Goal: Information Seeking & Learning: Learn about a topic

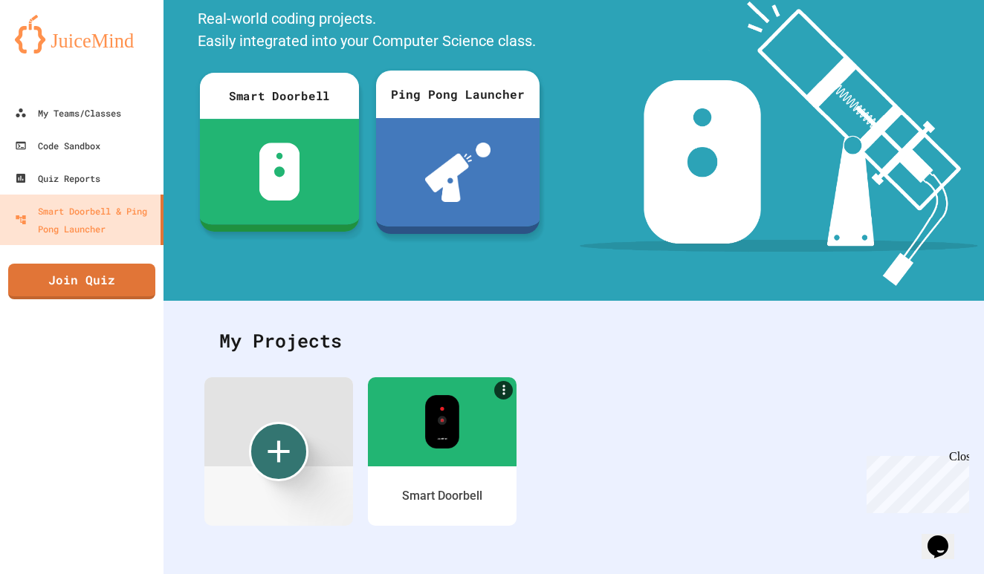
scroll to position [114, 0]
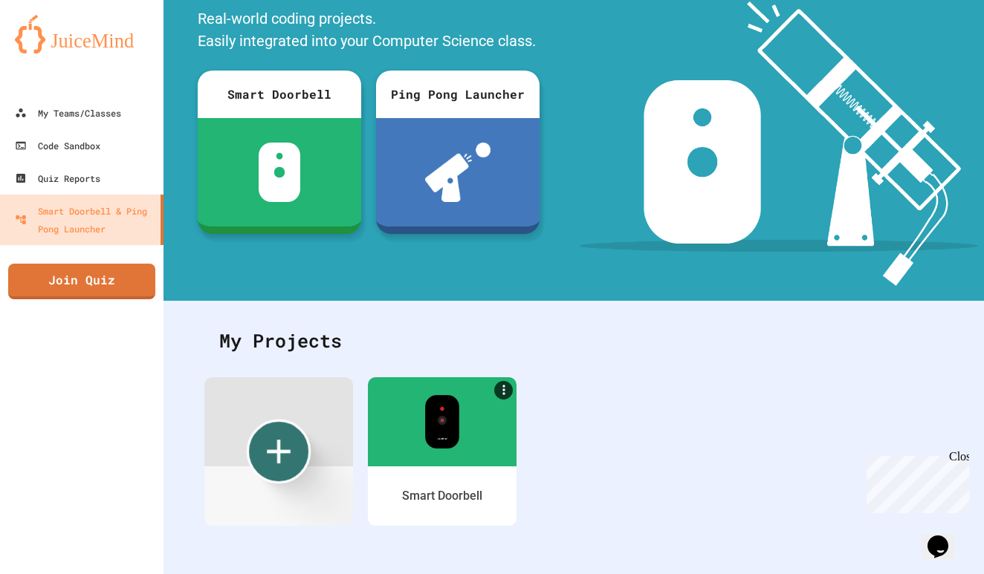
click at [295, 432] on icon "Create new" at bounding box center [279, 451] width 40 height 40
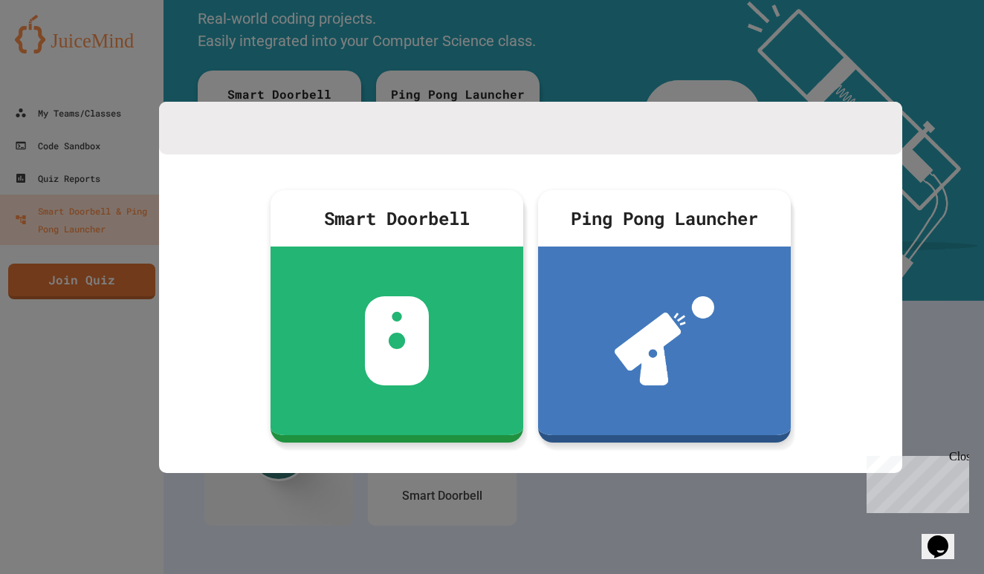
click at [550, 108] on div at bounding box center [530, 128] width 743 height 53
click at [561, 71] on div at bounding box center [492, 287] width 984 height 574
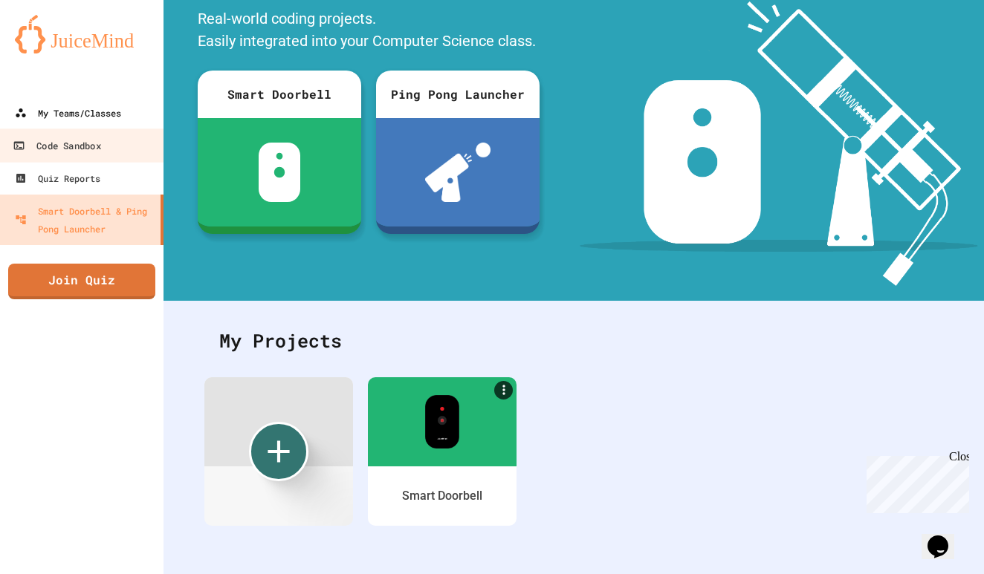
click at [111, 121] on div "My Teams/Classes" at bounding box center [68, 113] width 106 height 18
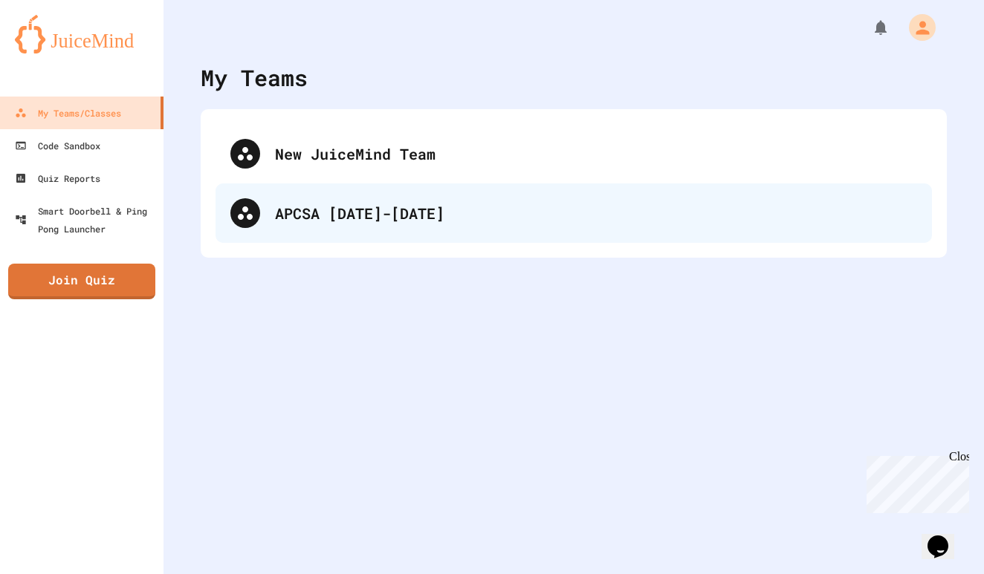
click at [345, 218] on div "APCSA [DATE]-[DATE]" at bounding box center [596, 213] width 642 height 22
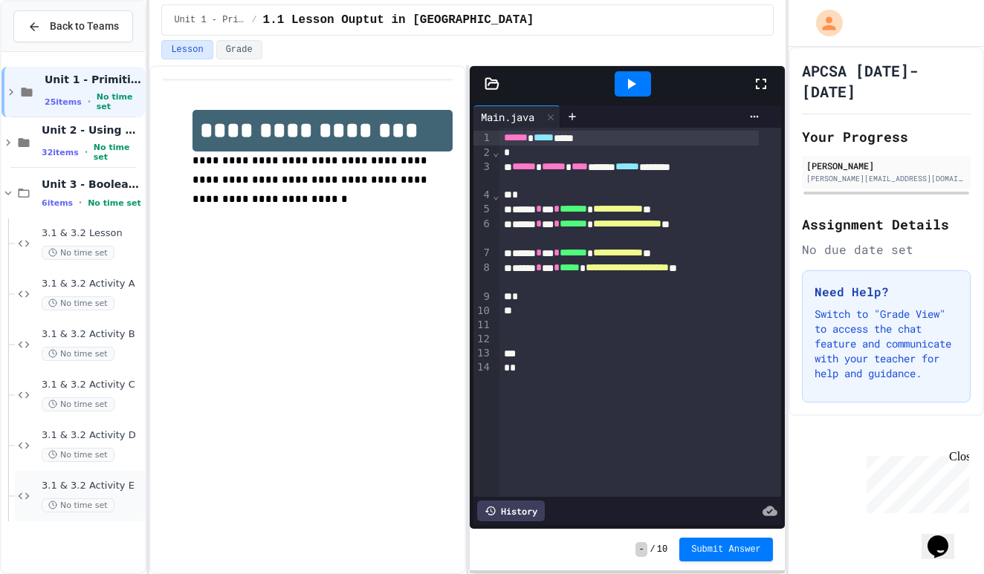
click at [122, 490] on span "3.1 & 3.2 Activity E" at bounding box center [92, 486] width 100 height 13
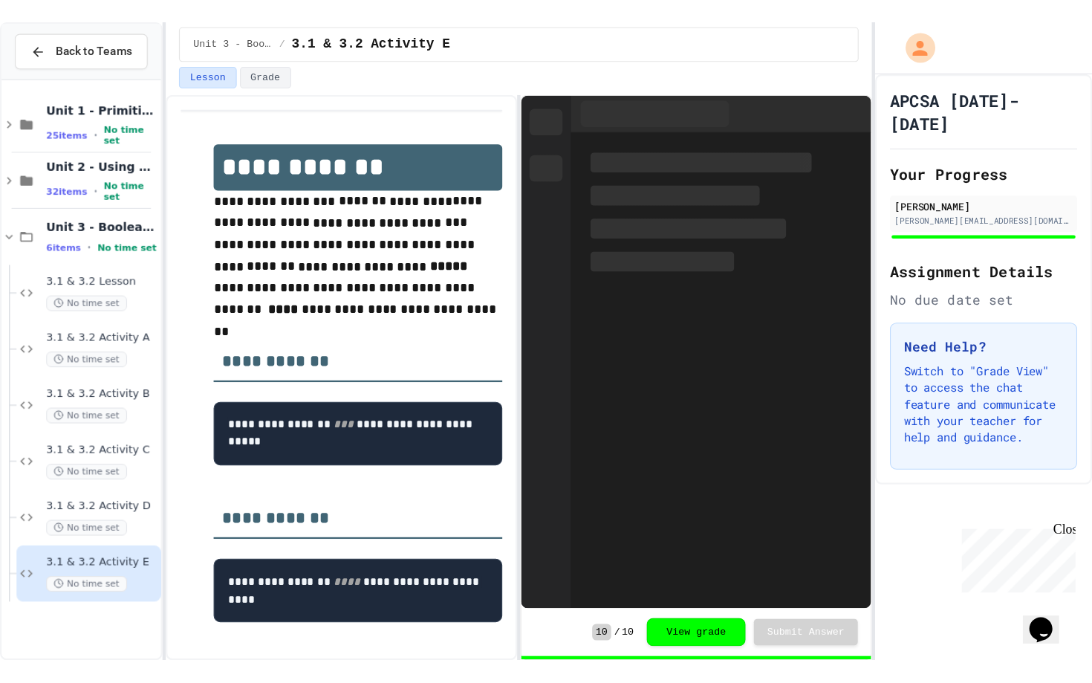
scroll to position [42, 0]
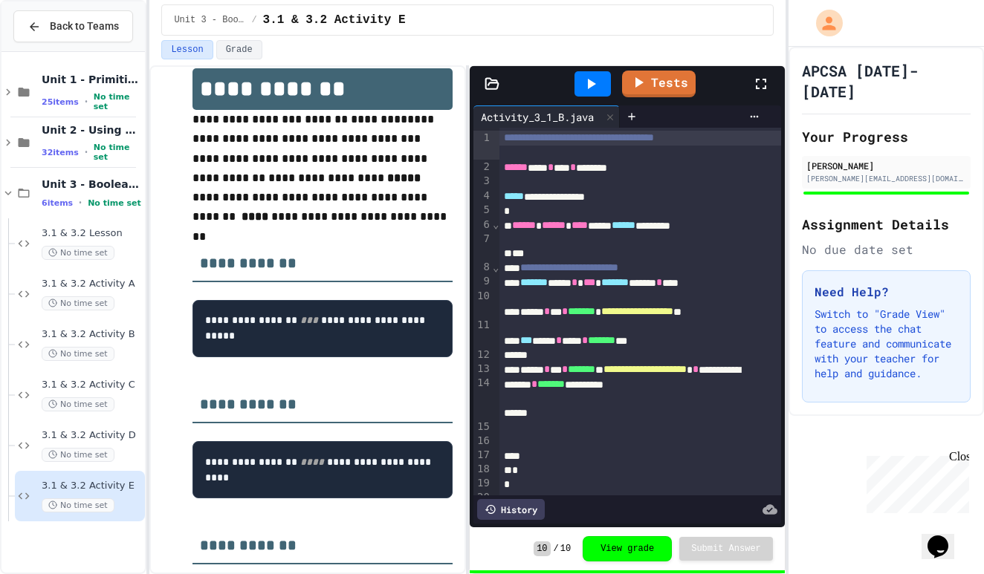
click at [765, 85] on icon at bounding box center [761, 84] width 10 height 10
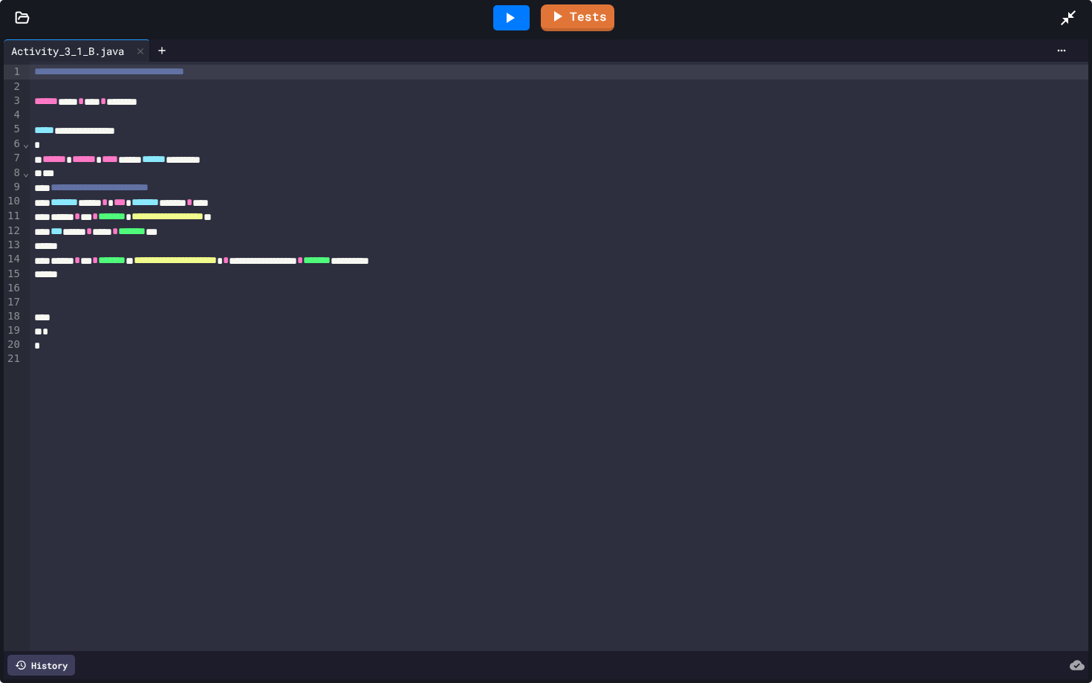
click at [57, 196] on div "******* **** * *** ******* ******* * ****" at bounding box center [548, 202] width 1037 height 15
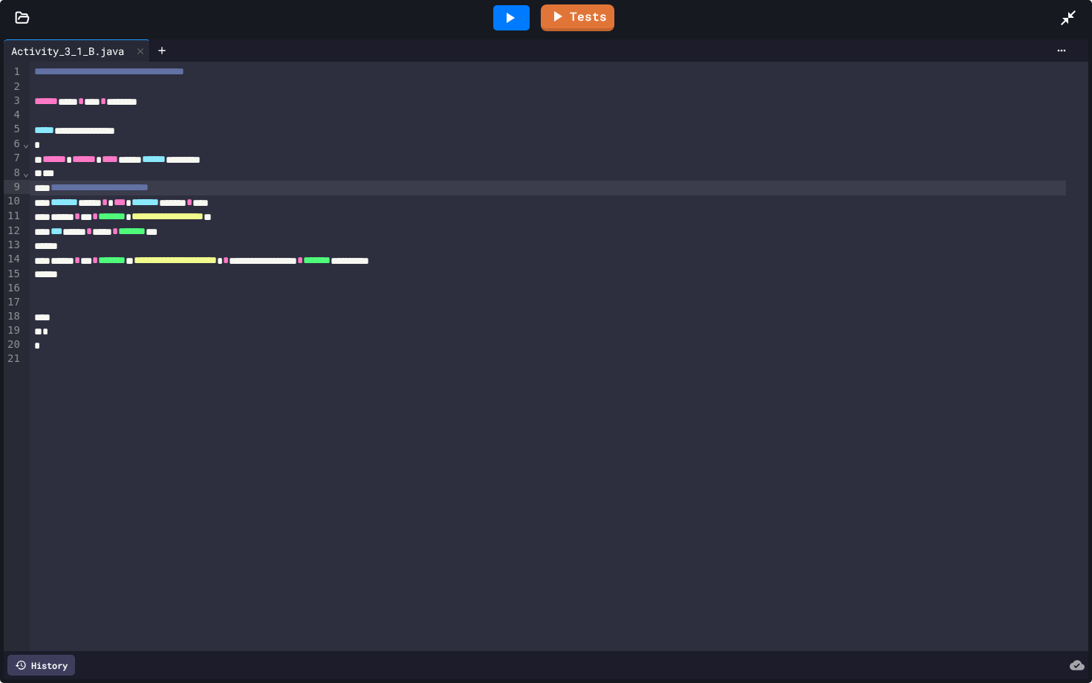
click at [239, 189] on div "**********" at bounding box center [548, 188] width 1037 height 15
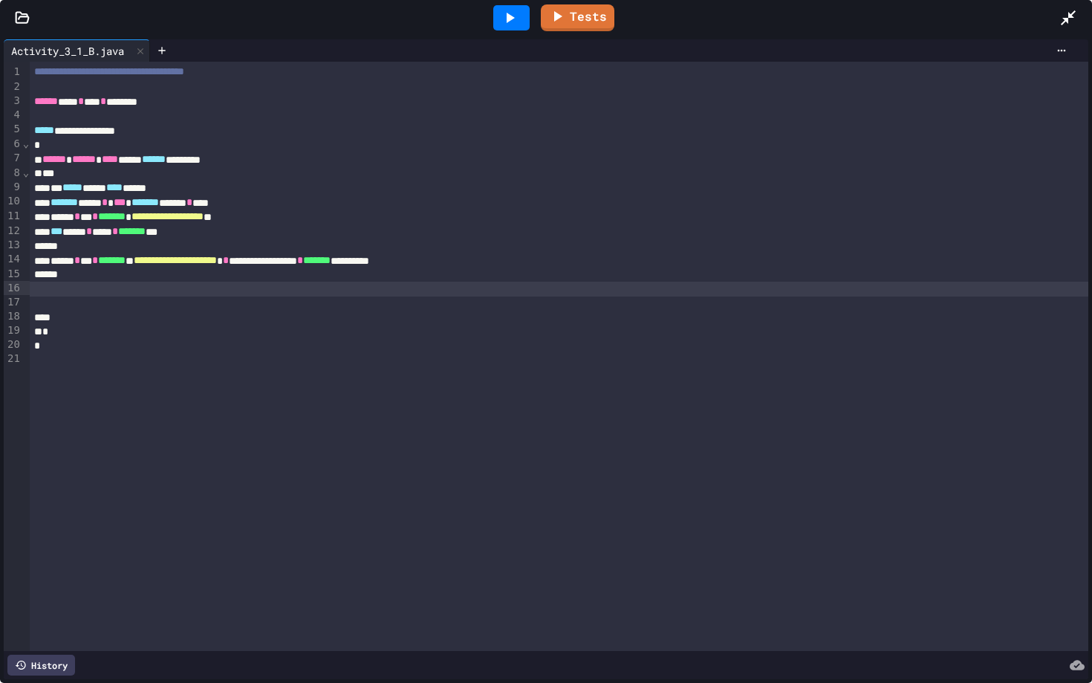
click at [547, 283] on div at bounding box center [559, 289] width 1059 height 15
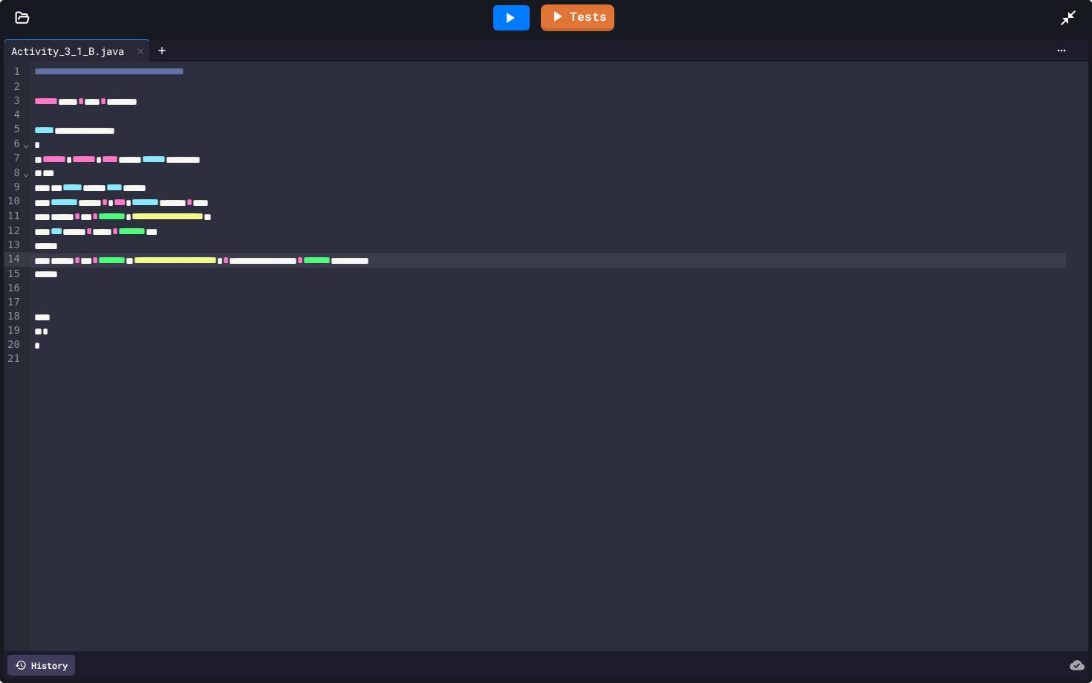
click at [598, 265] on div "**********" at bounding box center [548, 260] width 1037 height 15
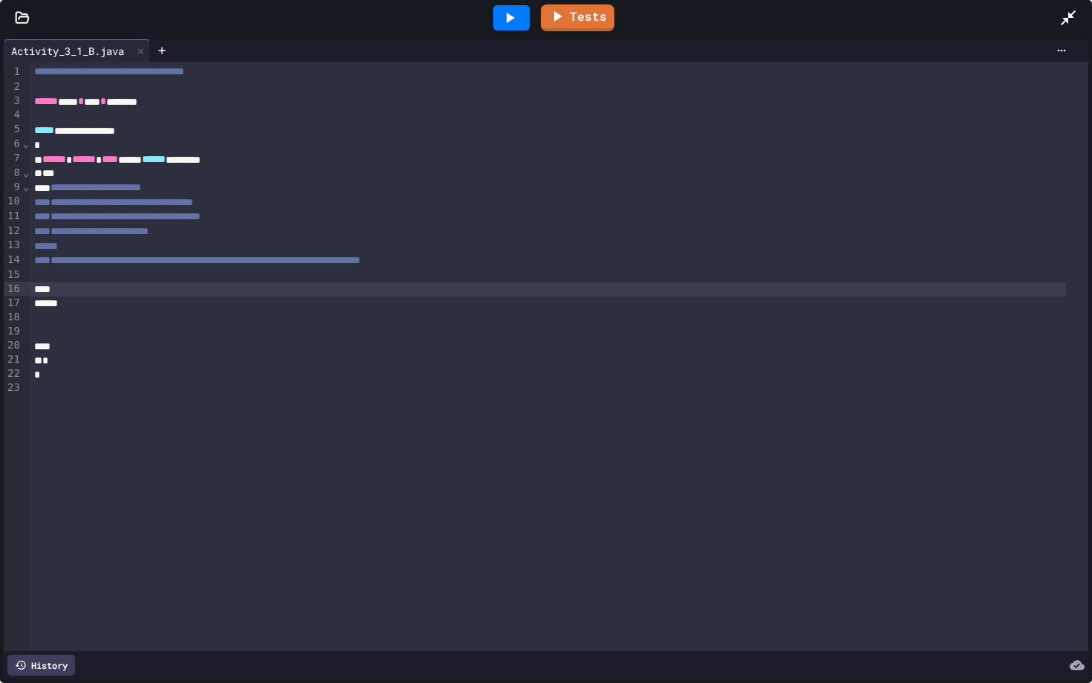
click at [983, 23] on icon at bounding box center [1069, 18] width 18 height 18
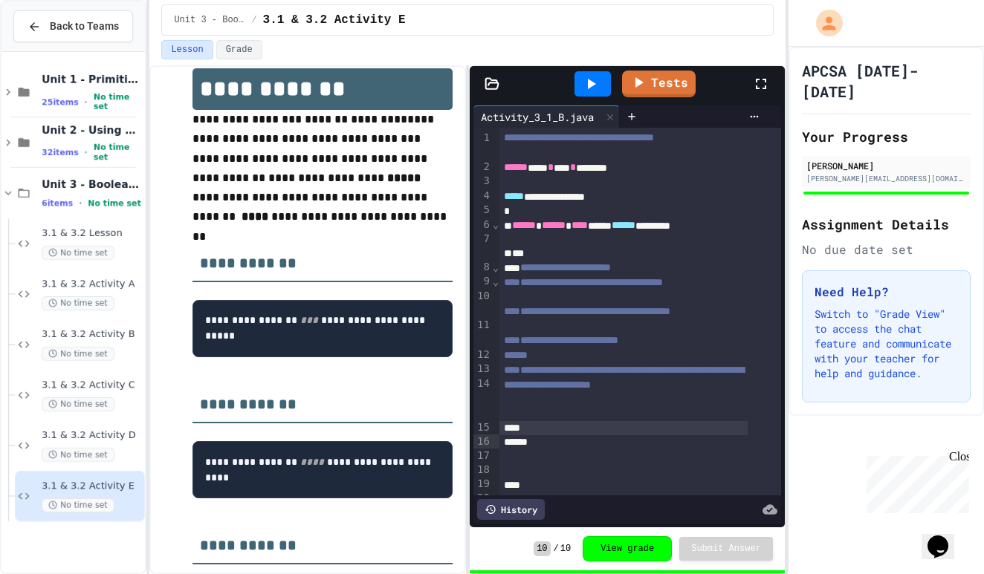
click at [773, 82] on div at bounding box center [768, 84] width 33 height 40
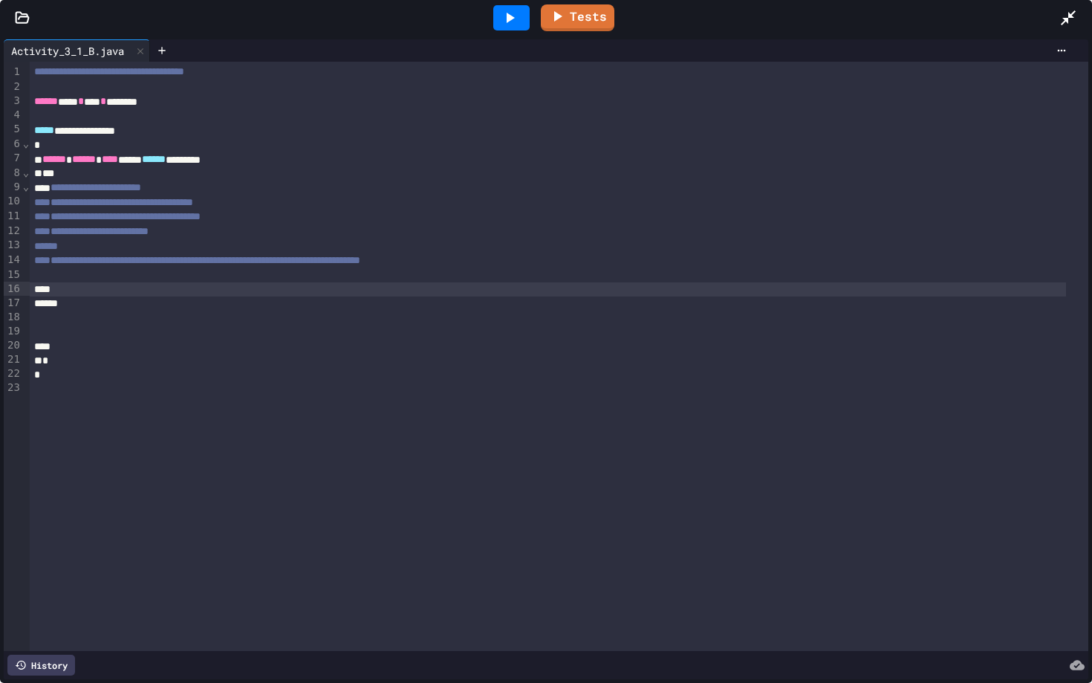
click at [295, 292] on div at bounding box center [548, 289] width 1037 height 14
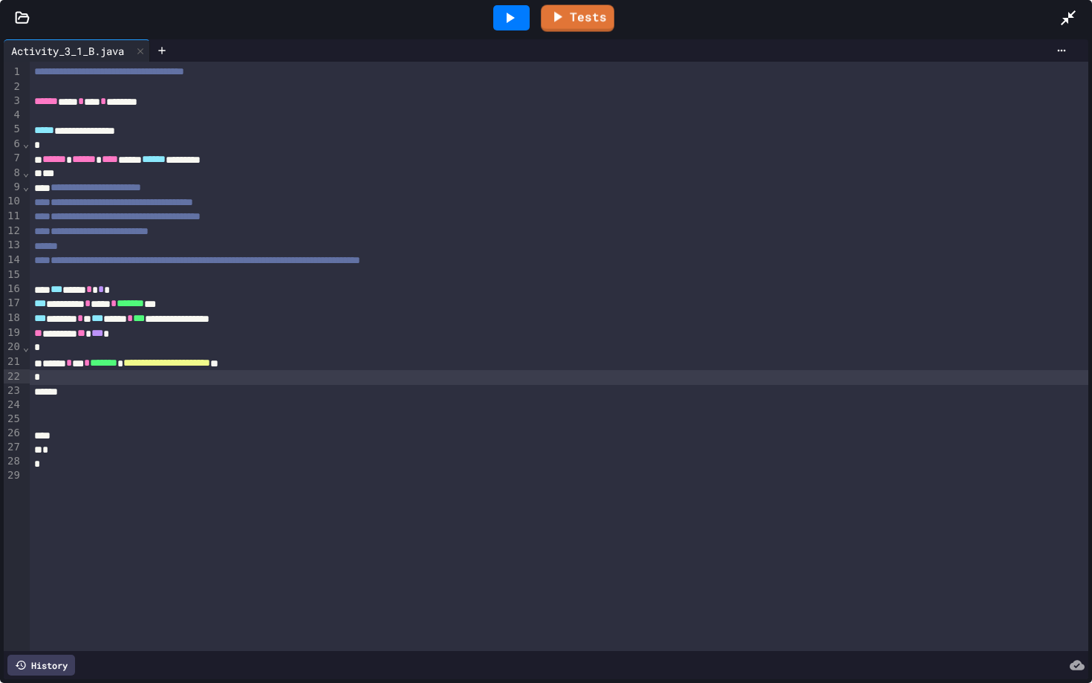
click at [524, 25] on div at bounding box center [511, 17] width 36 height 25
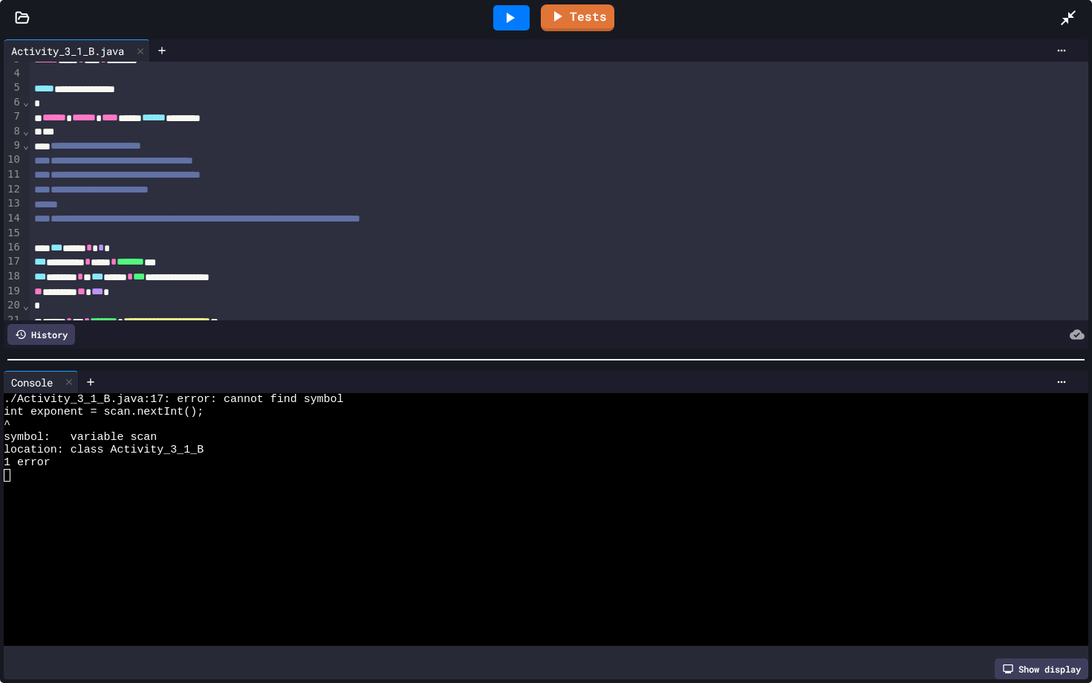
scroll to position [50, 0]
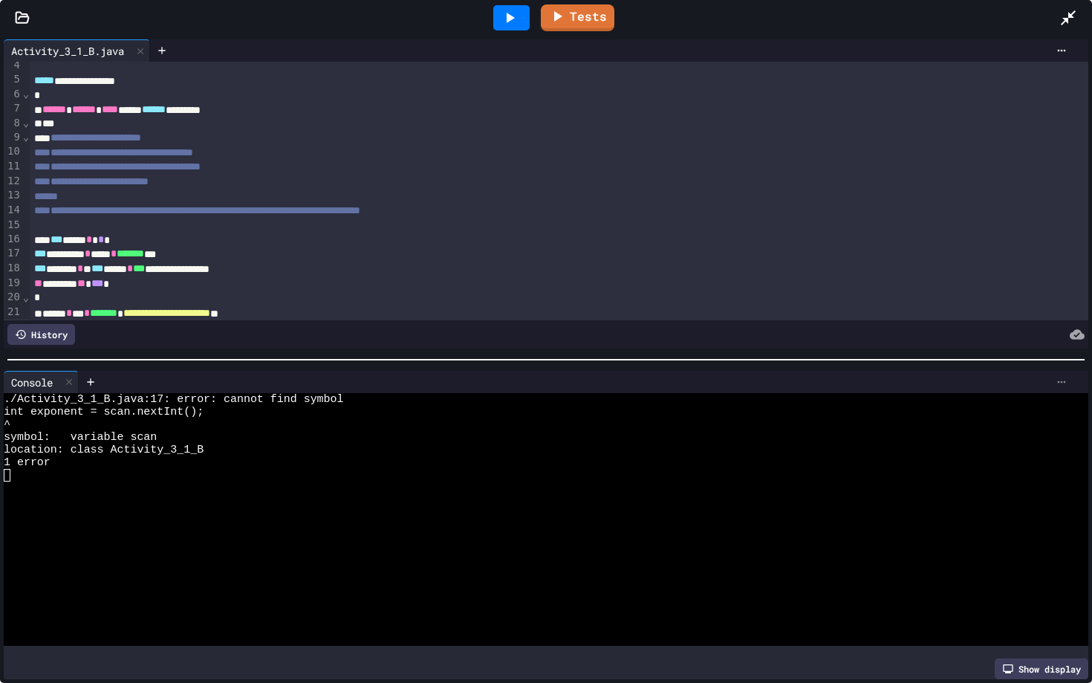
click at [983, 377] on icon at bounding box center [1062, 382] width 12 height 12
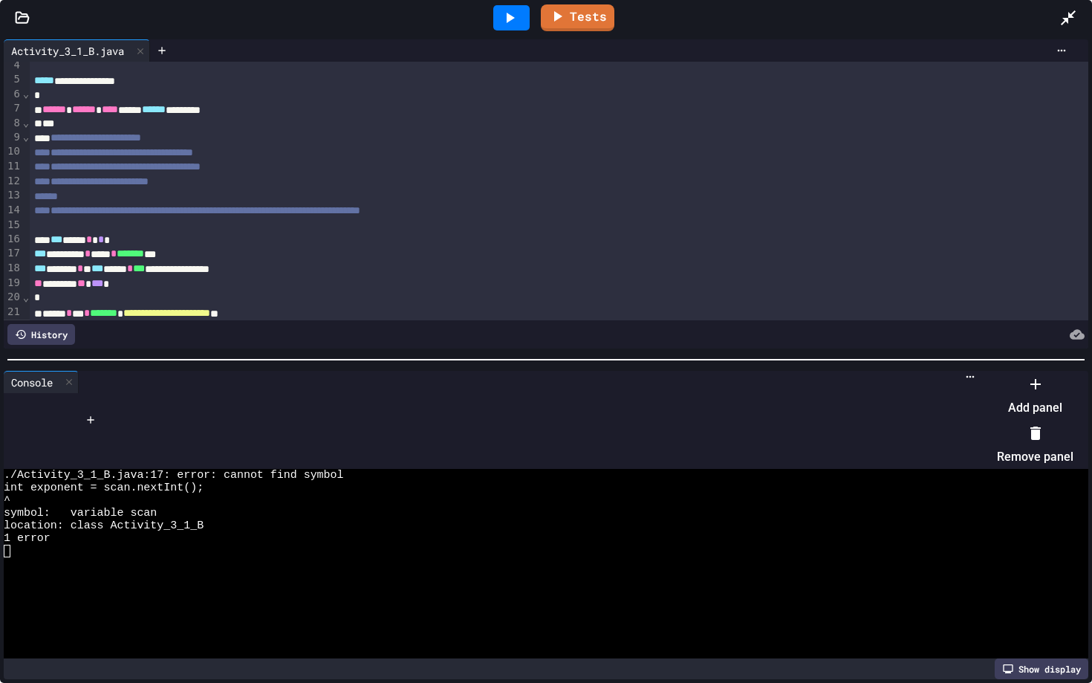
click at [983, 428] on li "Remove panel" at bounding box center [1035, 445] width 77 height 48
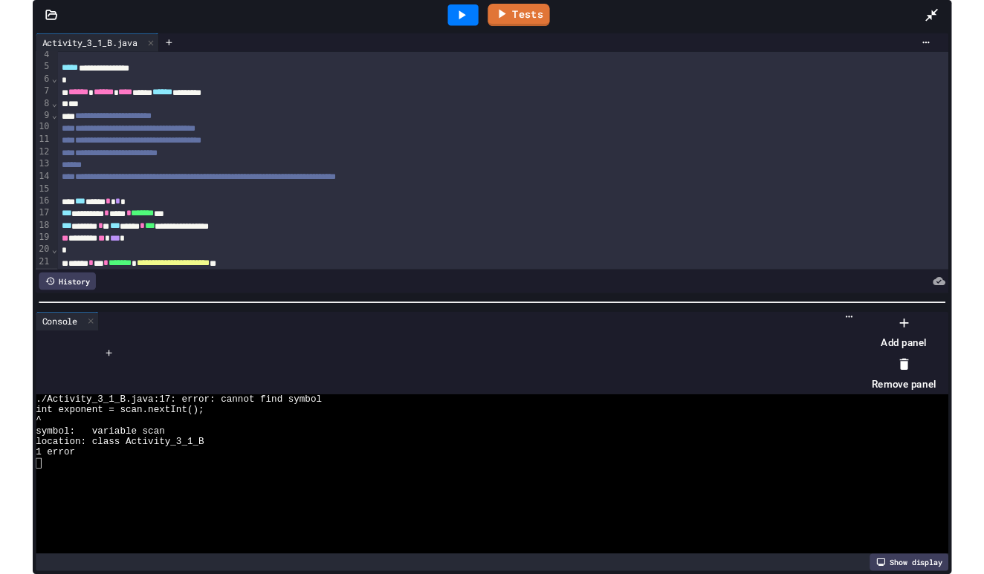
scroll to position [0, 0]
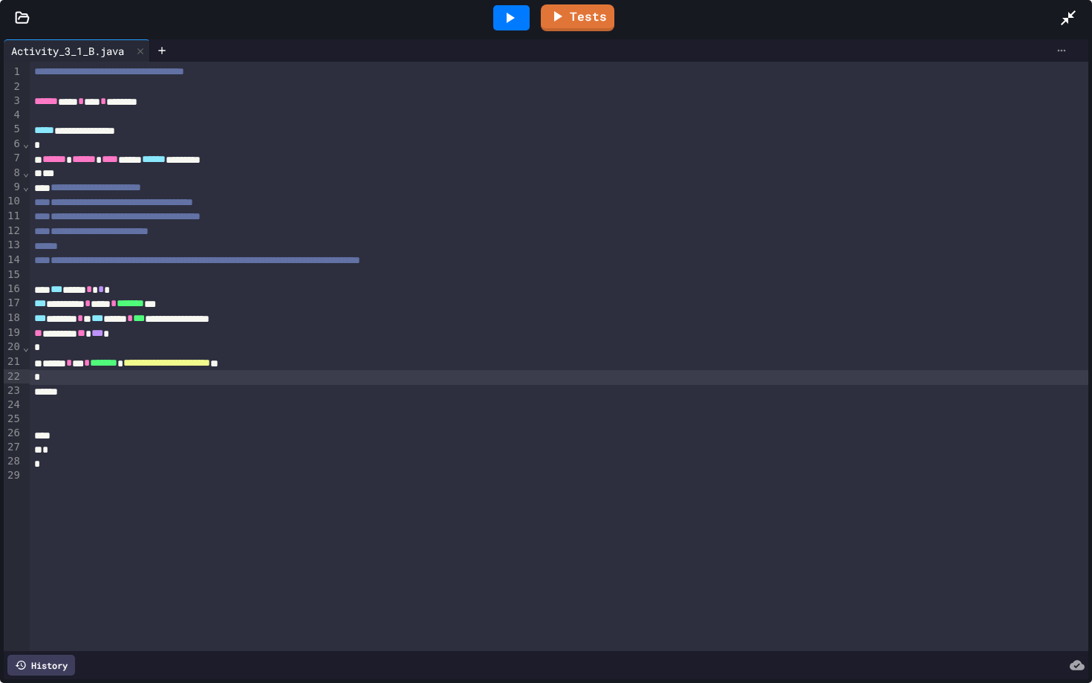
click at [983, 53] on icon at bounding box center [1062, 51] width 12 height 12
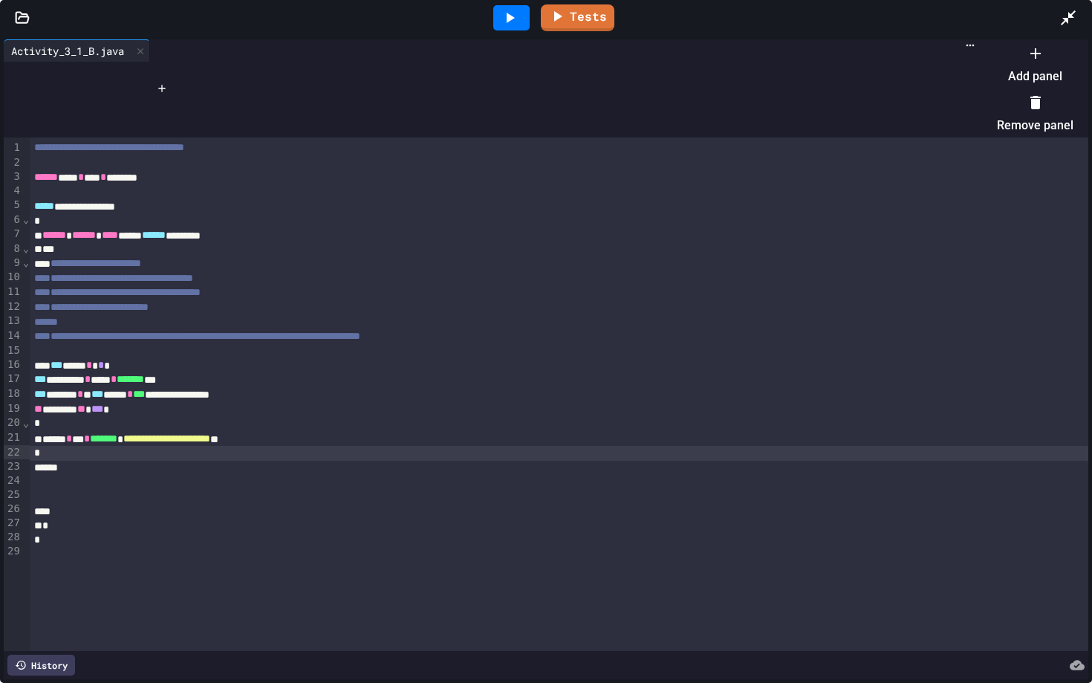
click at [983, 68] on li "Add panel" at bounding box center [1035, 65] width 77 height 48
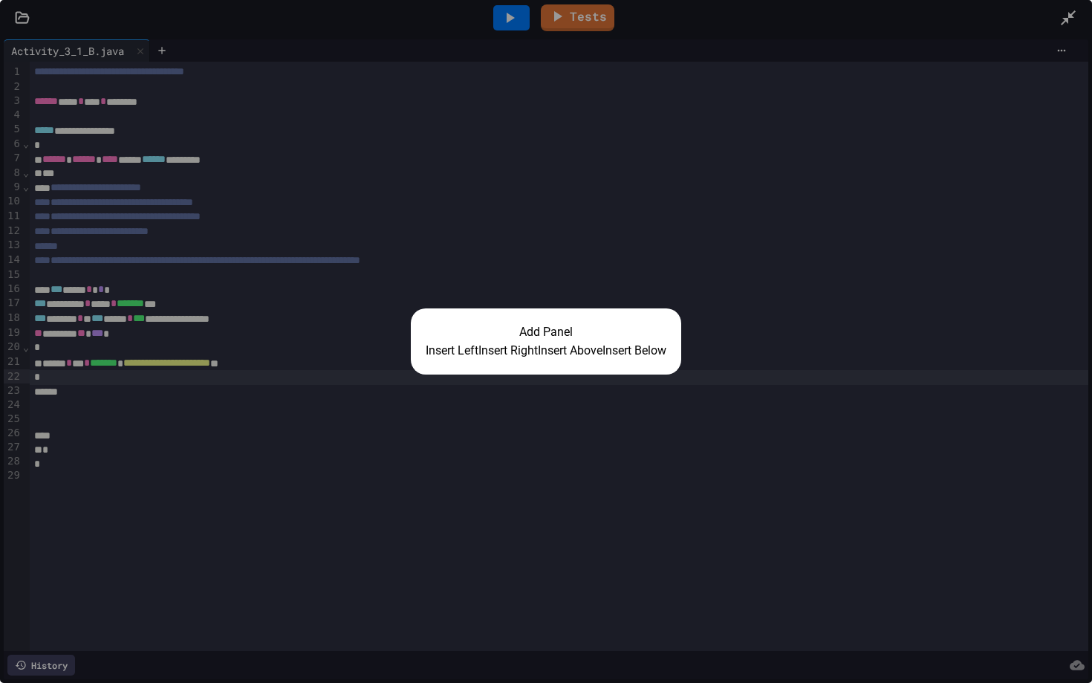
click at [516, 347] on button "Insert Right" at bounding box center [508, 351] width 59 height 18
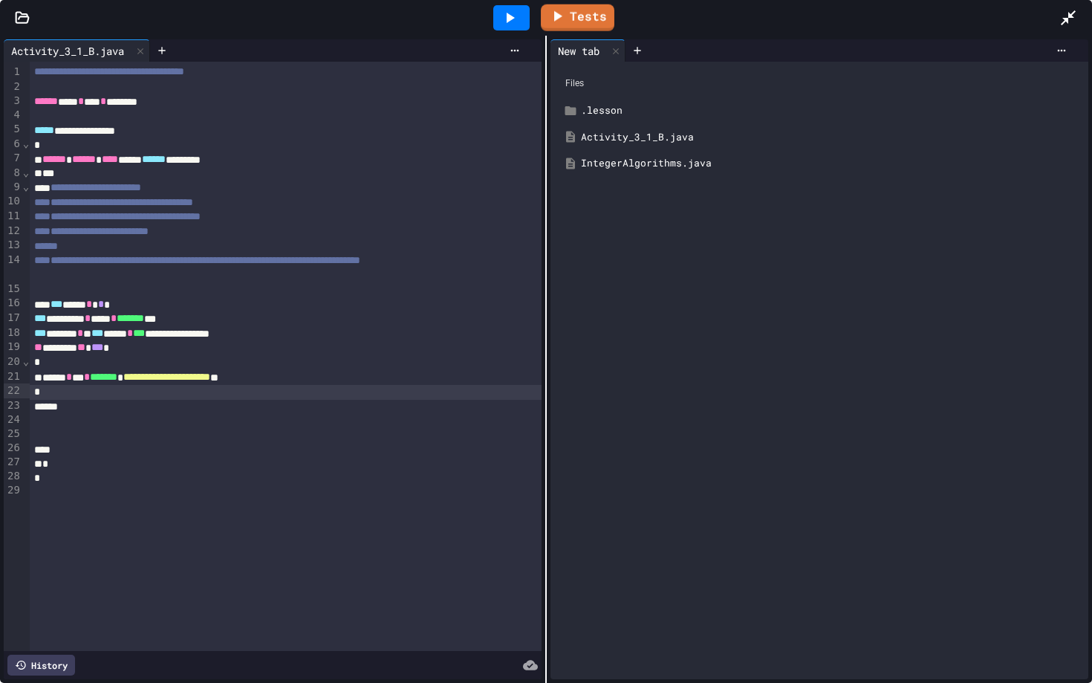
click at [522, 18] on div at bounding box center [511, 17] width 36 height 25
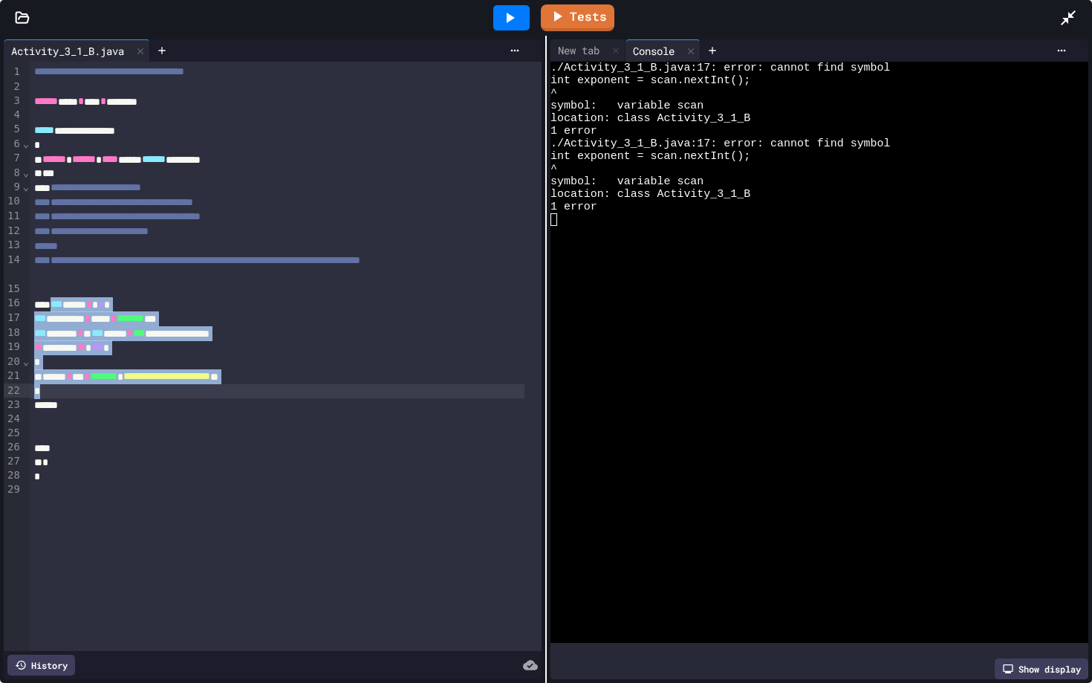
drag, startPoint x: 59, startPoint y: 304, endPoint x: 327, endPoint y: 389, distance: 280.8
click at [327, 389] on div "**********" at bounding box center [286, 356] width 512 height 589
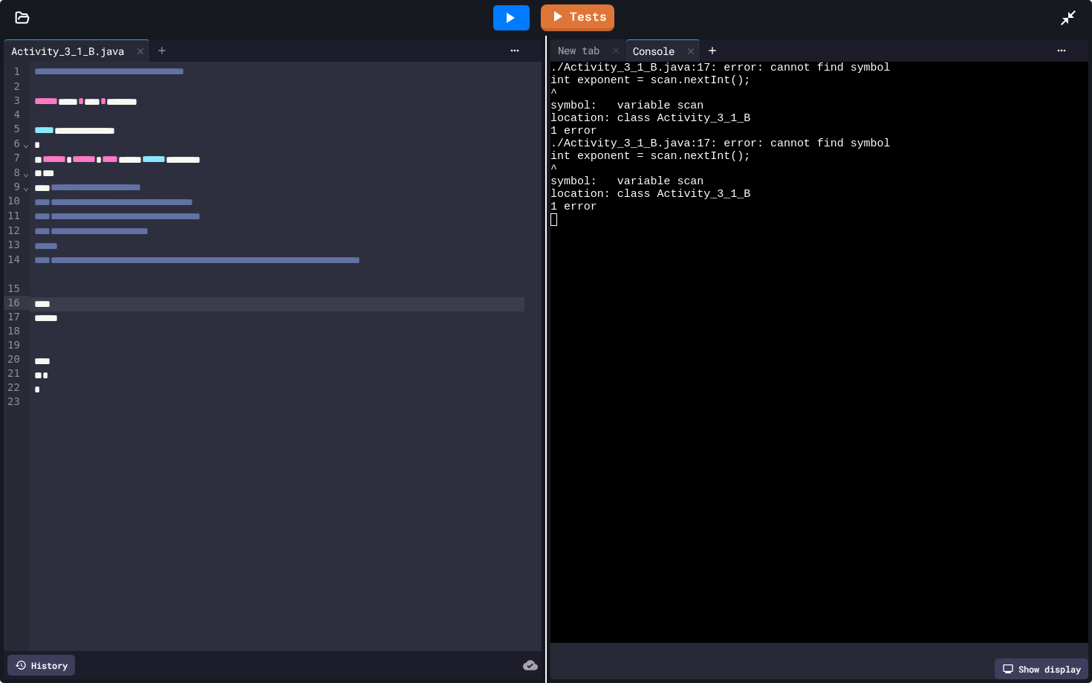
click at [168, 52] on icon at bounding box center [162, 51] width 12 height 12
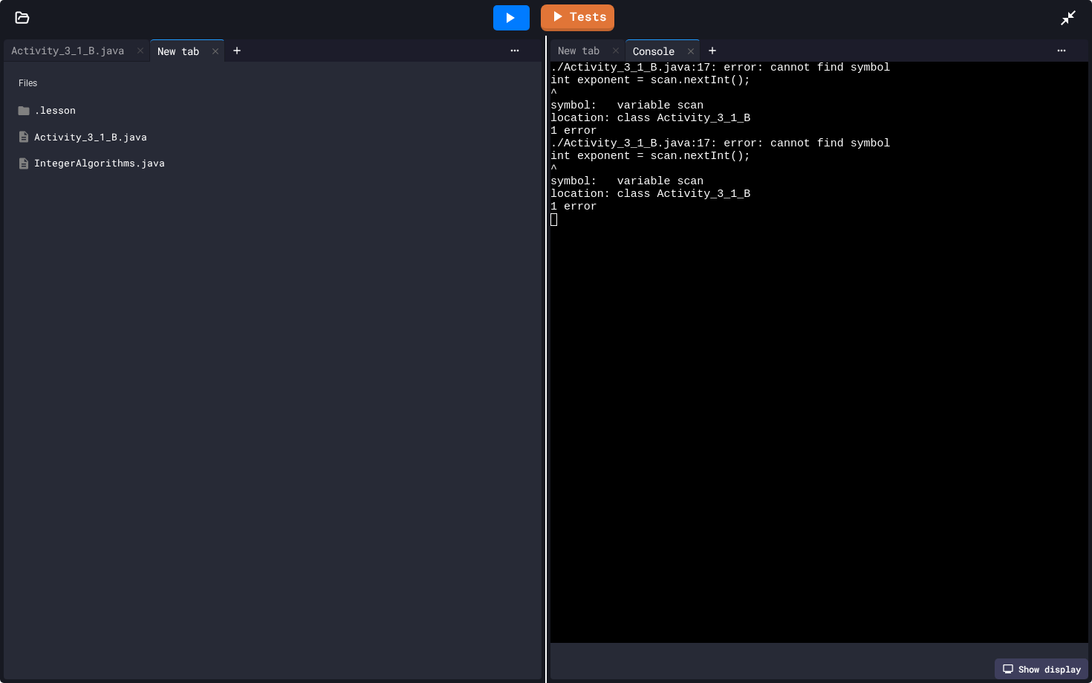
click at [74, 163] on div "IntegerAlgorithms.java" at bounding box center [283, 163] width 499 height 15
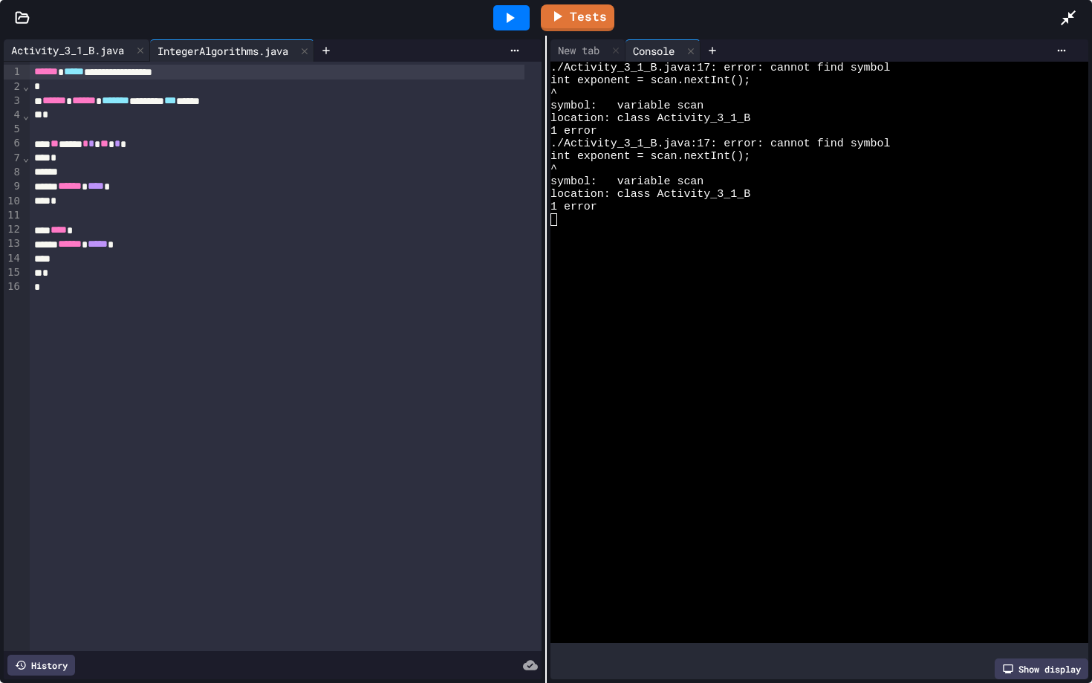
click at [88, 50] on div "Activity_3_1_B.java" at bounding box center [68, 50] width 128 height 16
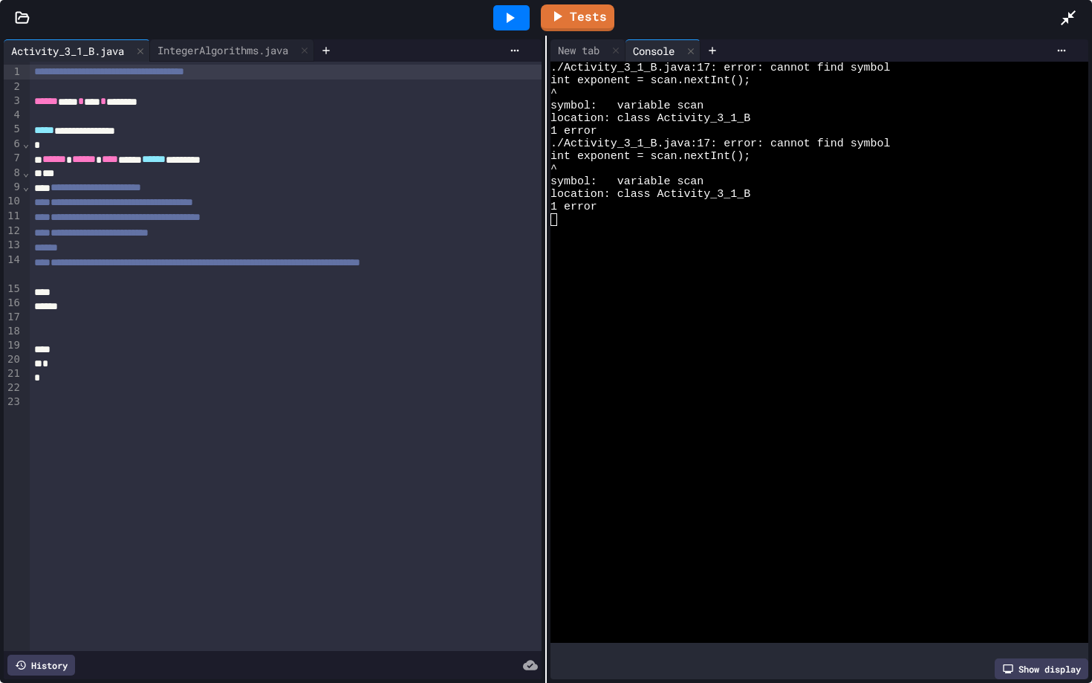
click at [108, 270] on div "**********" at bounding box center [286, 263] width 512 height 15
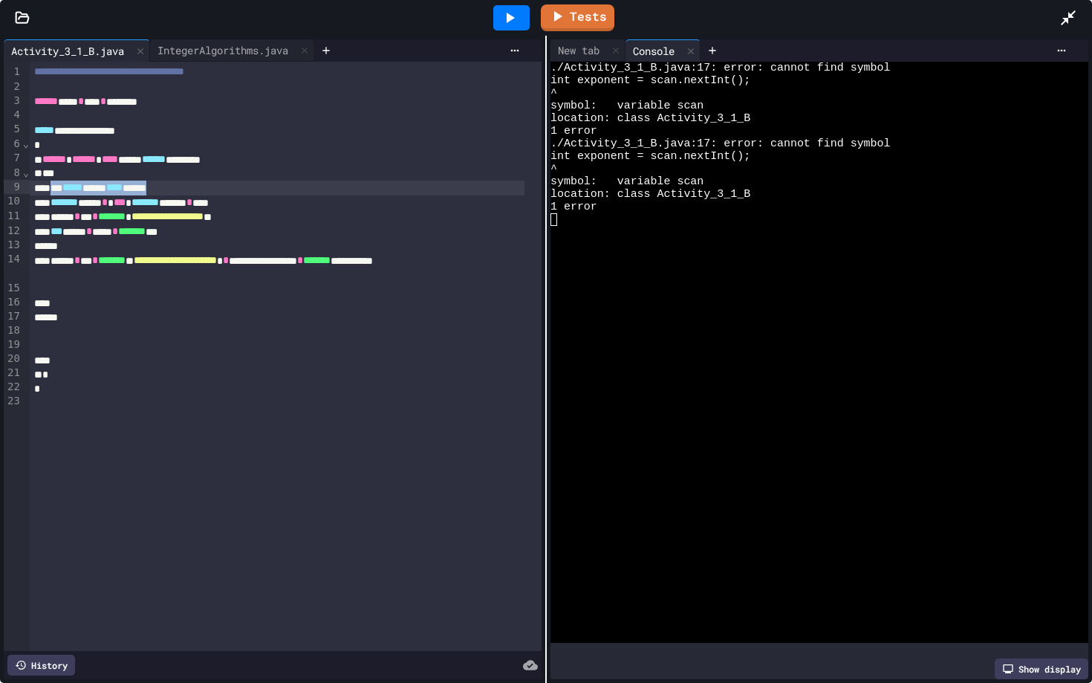
drag, startPoint x: 213, startPoint y: 187, endPoint x: 58, endPoint y: 189, distance: 154.6
click at [58, 189] on div "** ***** **** **** ****" at bounding box center [277, 188] width 495 height 15
click at [236, 48] on div "IntegerAlgorithms.java" at bounding box center [223, 50] width 146 height 16
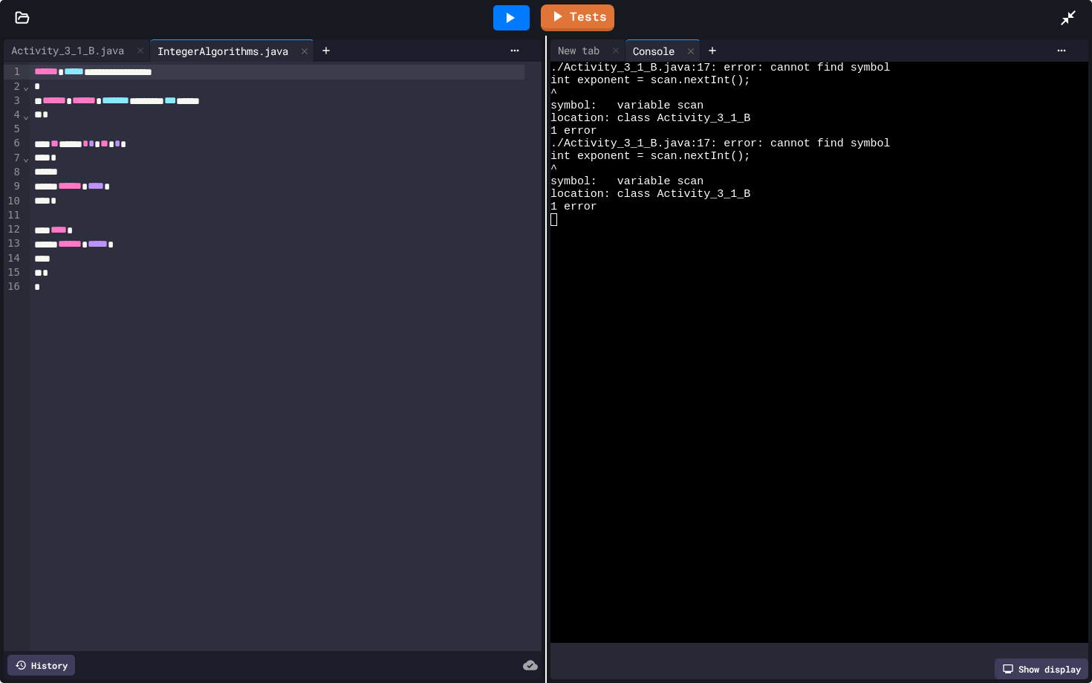
click at [983, 23] on icon at bounding box center [1068, 17] width 15 height 15
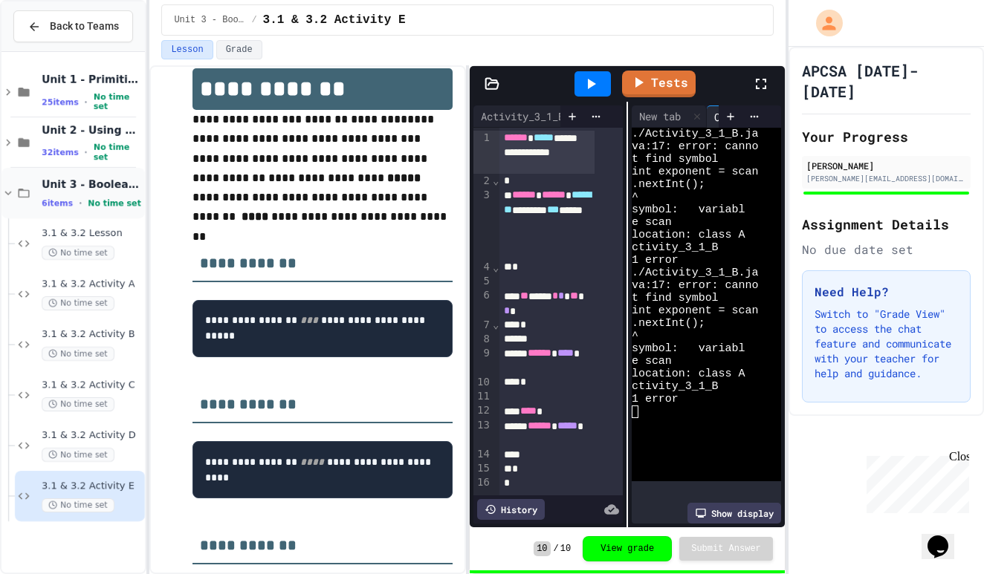
click at [25, 187] on icon at bounding box center [24, 193] width 18 height 13
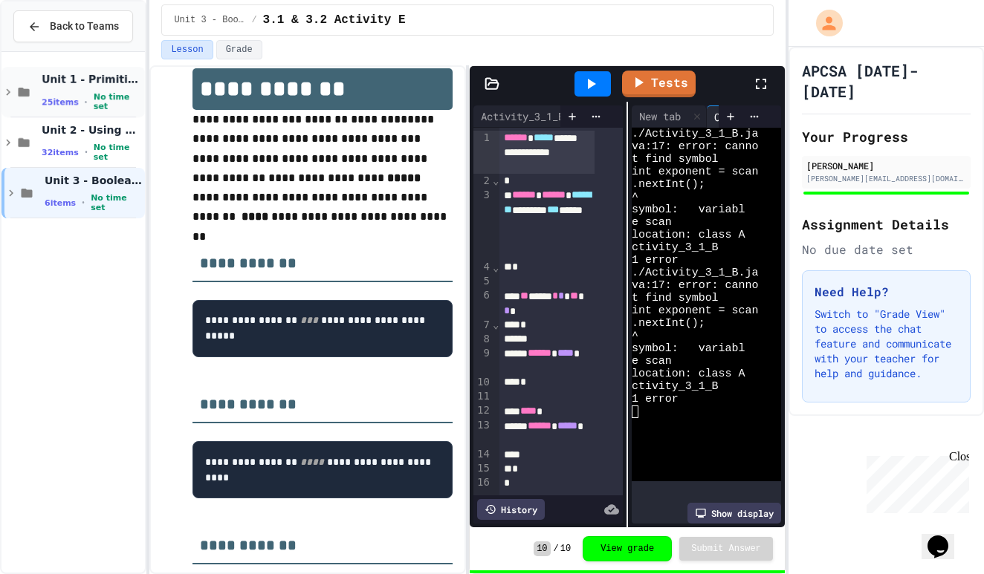
click at [19, 87] on icon at bounding box center [24, 91] width 18 height 13
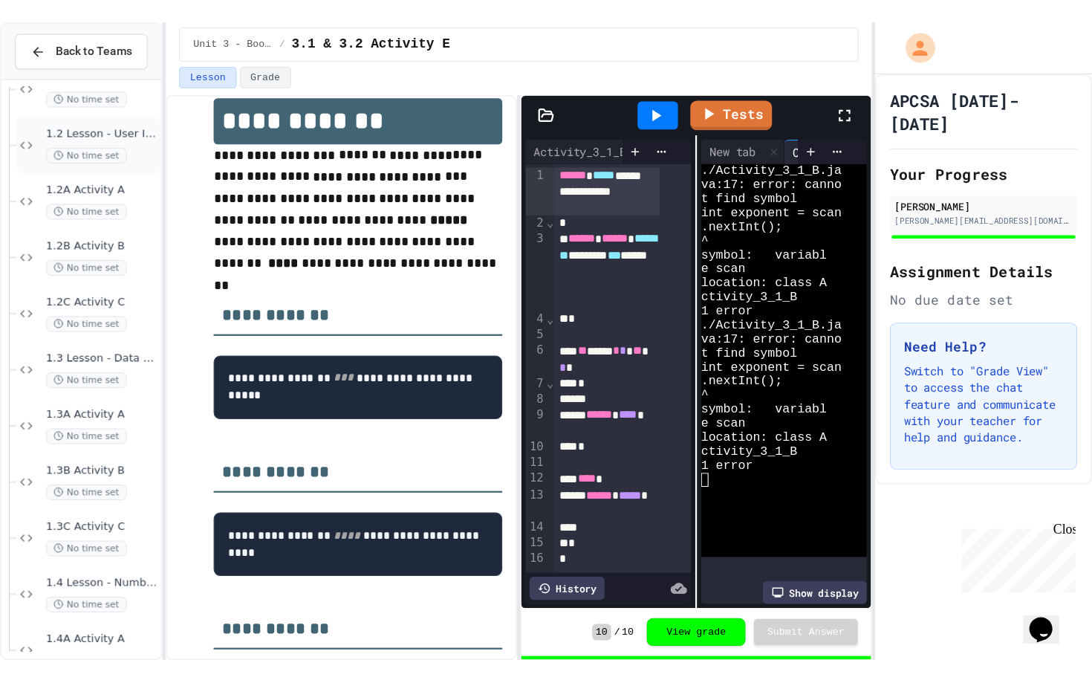
scroll to position [209, 0]
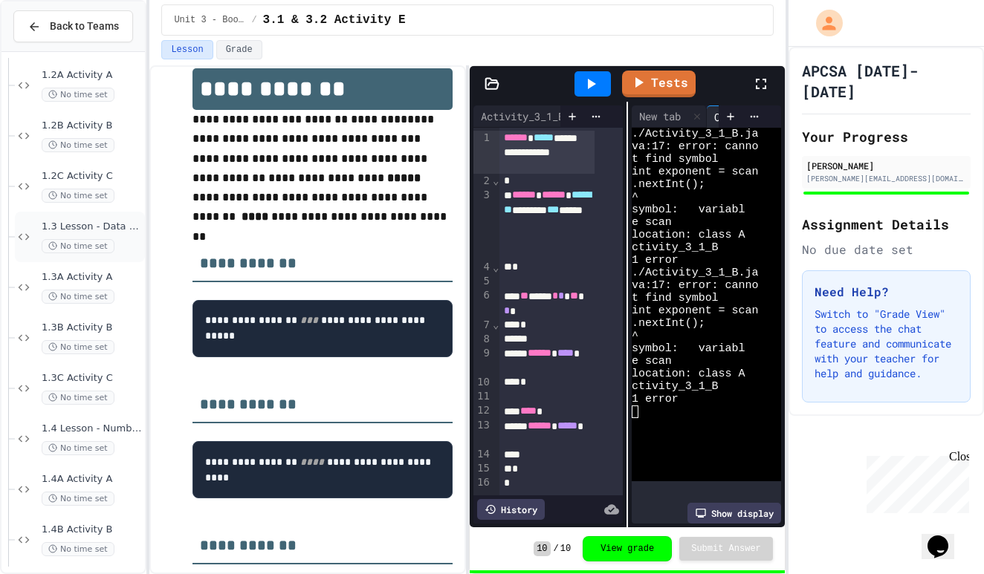
click at [118, 233] on div "1.3 Lesson - Data Types No time set" at bounding box center [92, 237] width 100 height 33
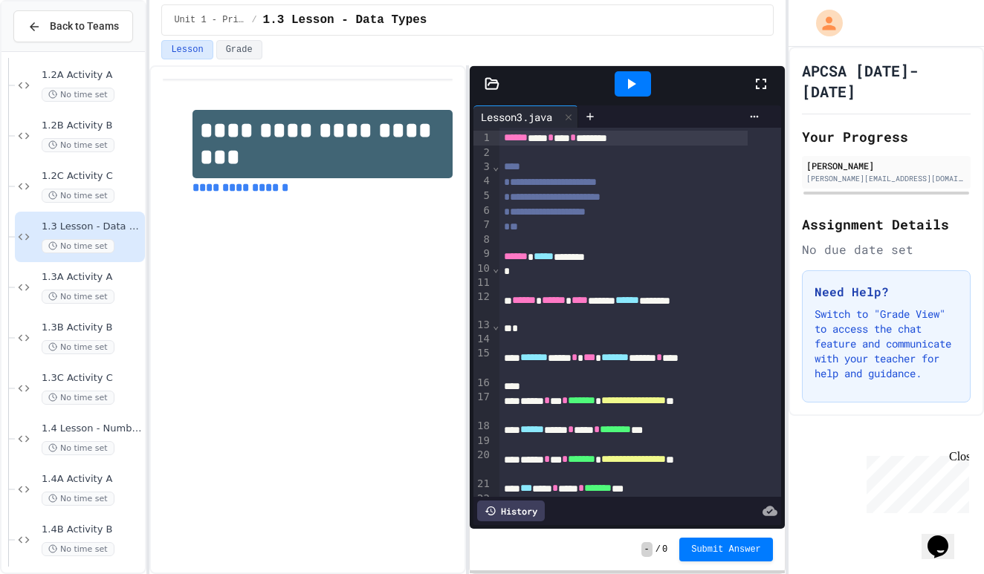
click at [761, 92] on div at bounding box center [768, 84] width 33 height 40
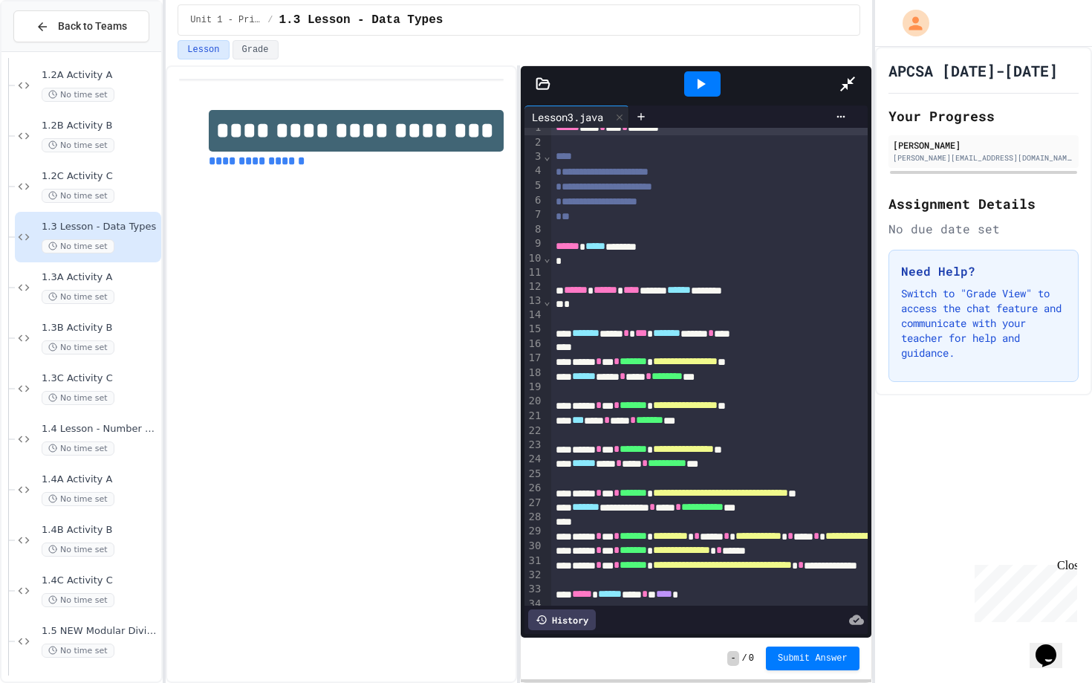
scroll to position [10, 0]
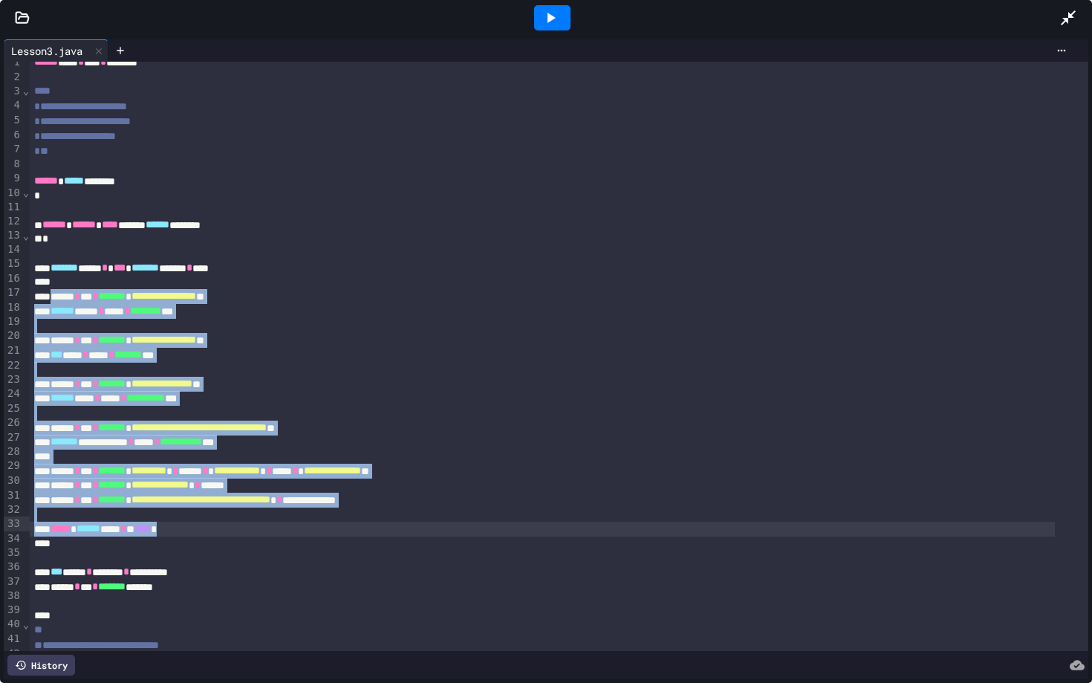
drag, startPoint x: 62, startPoint y: 288, endPoint x: 232, endPoint y: 526, distance: 292.4
click at [232, 526] on div "**********" at bounding box center [559, 515] width 1059 height 927
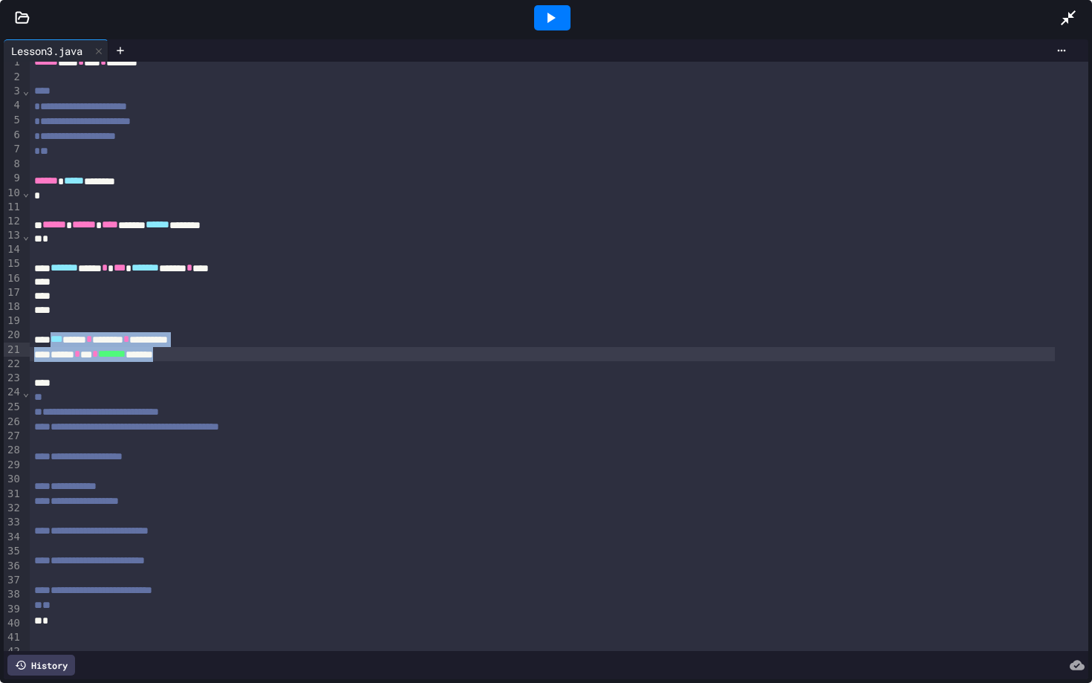
drag, startPoint x: 59, startPoint y: 333, endPoint x: 265, endPoint y: 354, distance: 207.7
click at [265, 354] on div "**********" at bounding box center [559, 399] width 1059 height 694
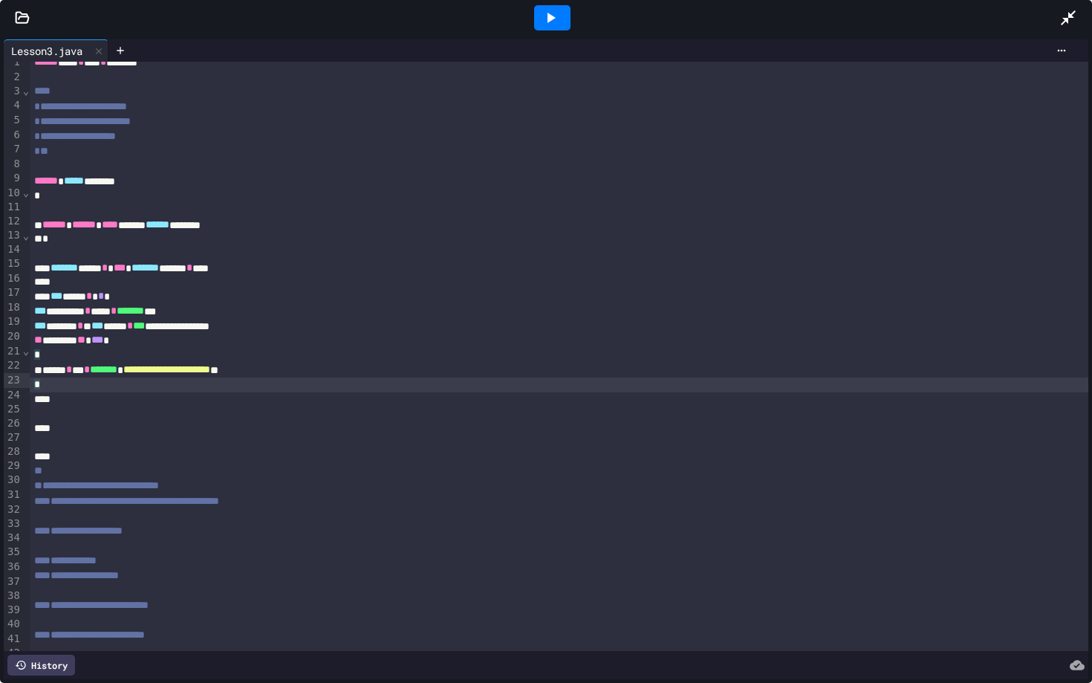
click at [560, 23] on div at bounding box center [552, 17] width 36 height 25
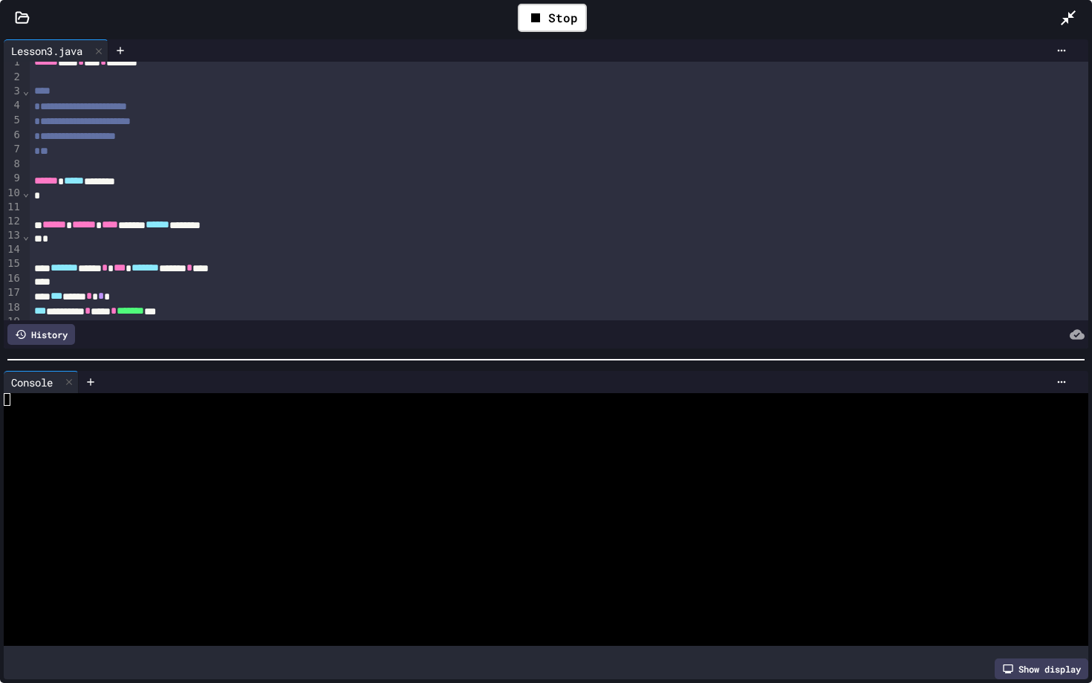
click at [120, 461] on div at bounding box center [532, 462] width 1057 height 13
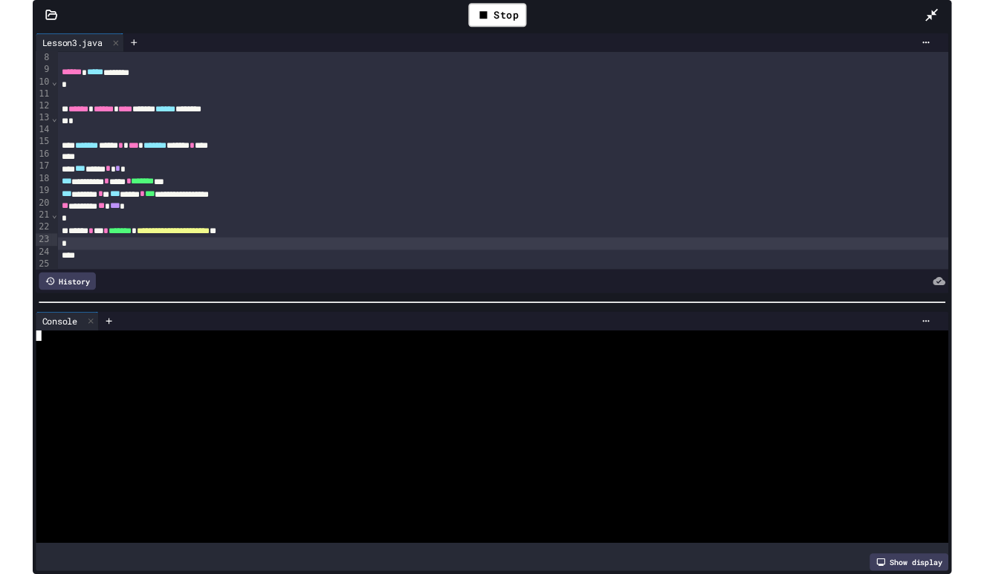
scroll to position [102, 0]
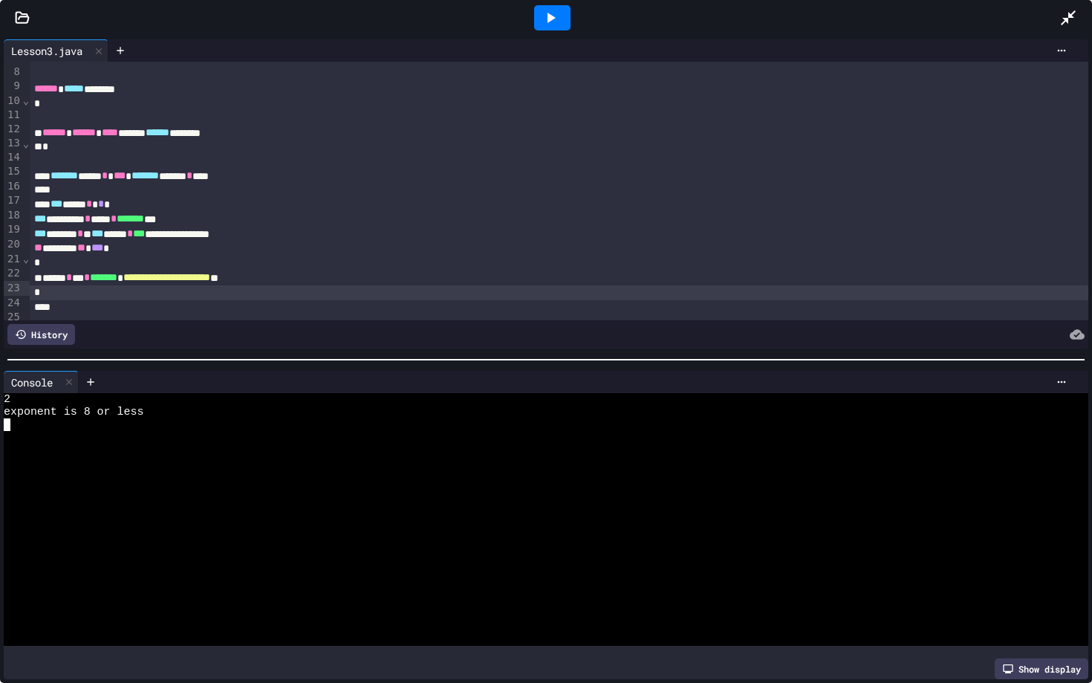
click at [187, 456] on div at bounding box center [532, 462] width 1057 height 13
click at [557, 25] on icon at bounding box center [551, 18] width 18 height 18
click at [232, 507] on div at bounding box center [532, 513] width 1057 height 13
click at [983, 30] on div at bounding box center [1076, 18] width 33 height 40
